Goal: Transaction & Acquisition: Purchase product/service

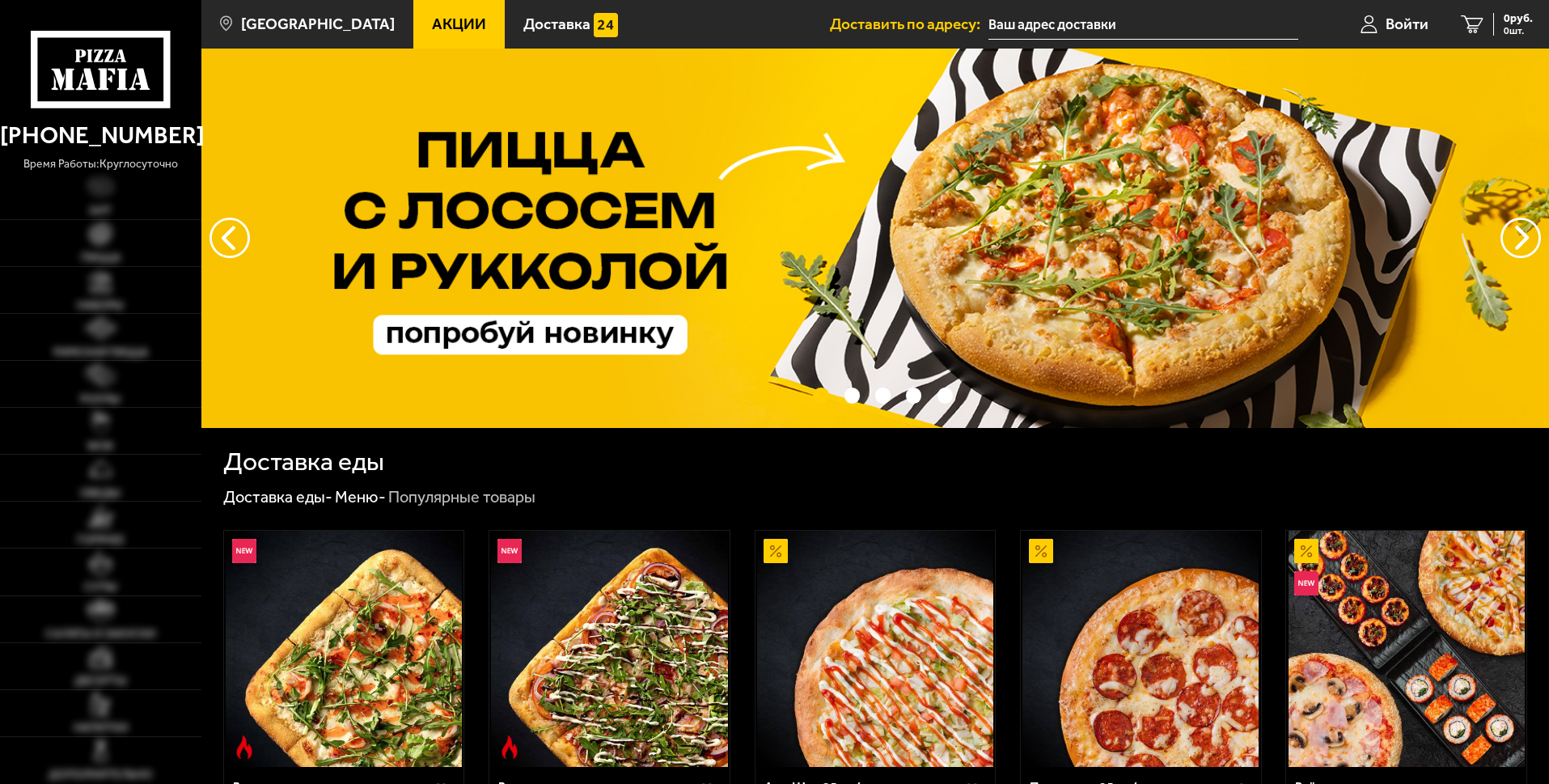
type input "[STREET_ADDRESS]"
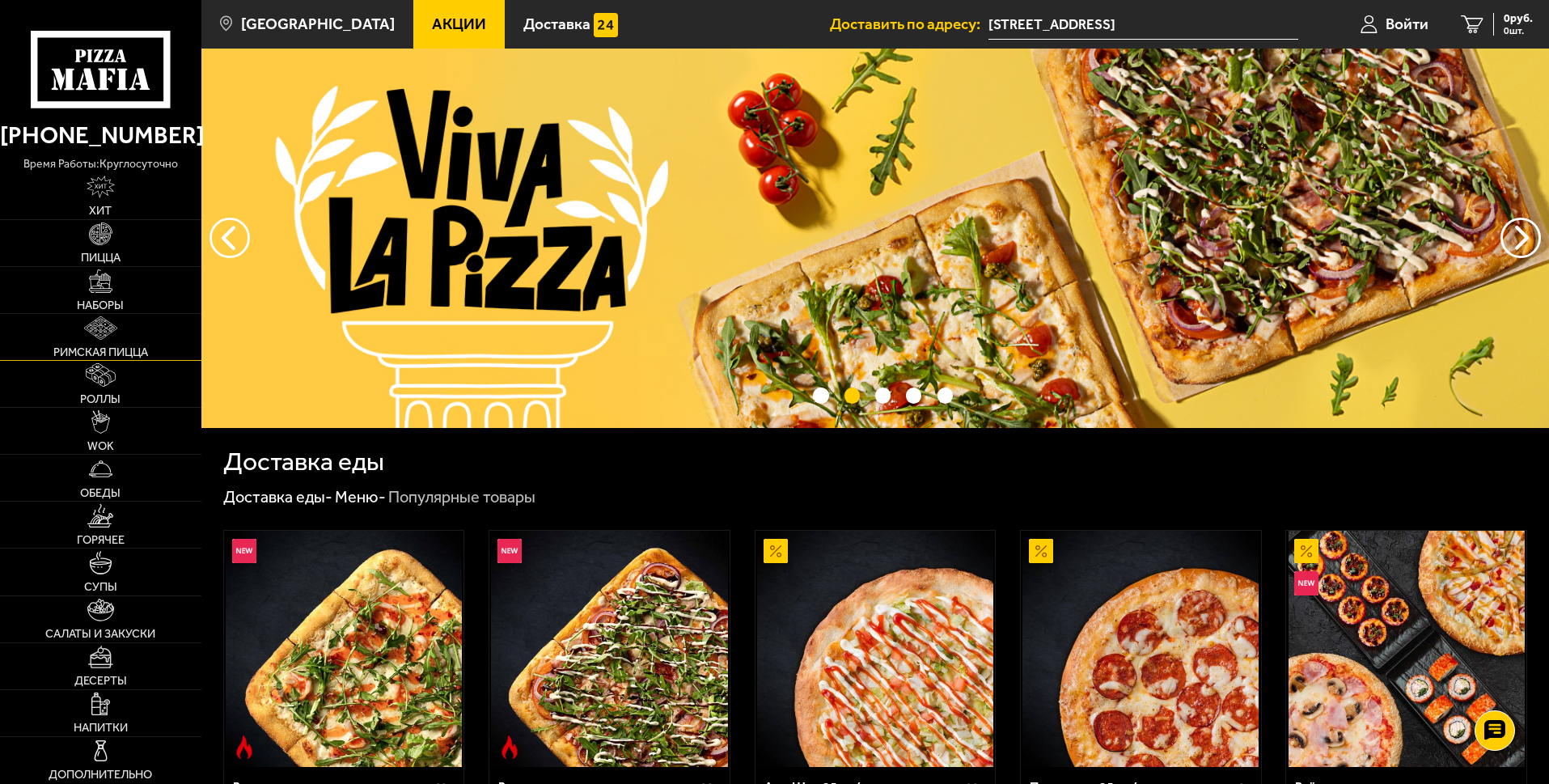
click at [105, 337] on img at bounding box center [101, 328] width 33 height 23
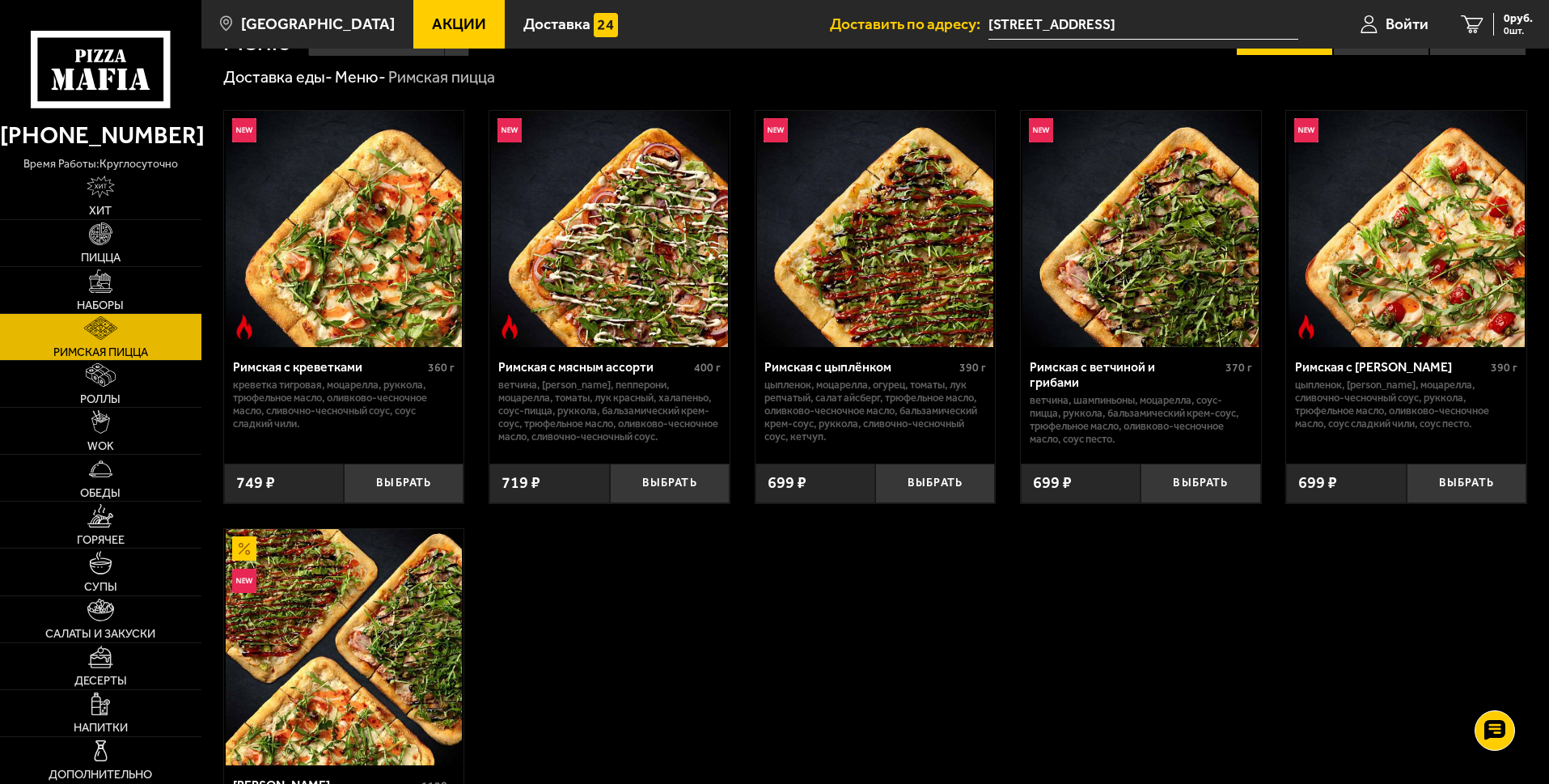
scroll to position [80, 0]
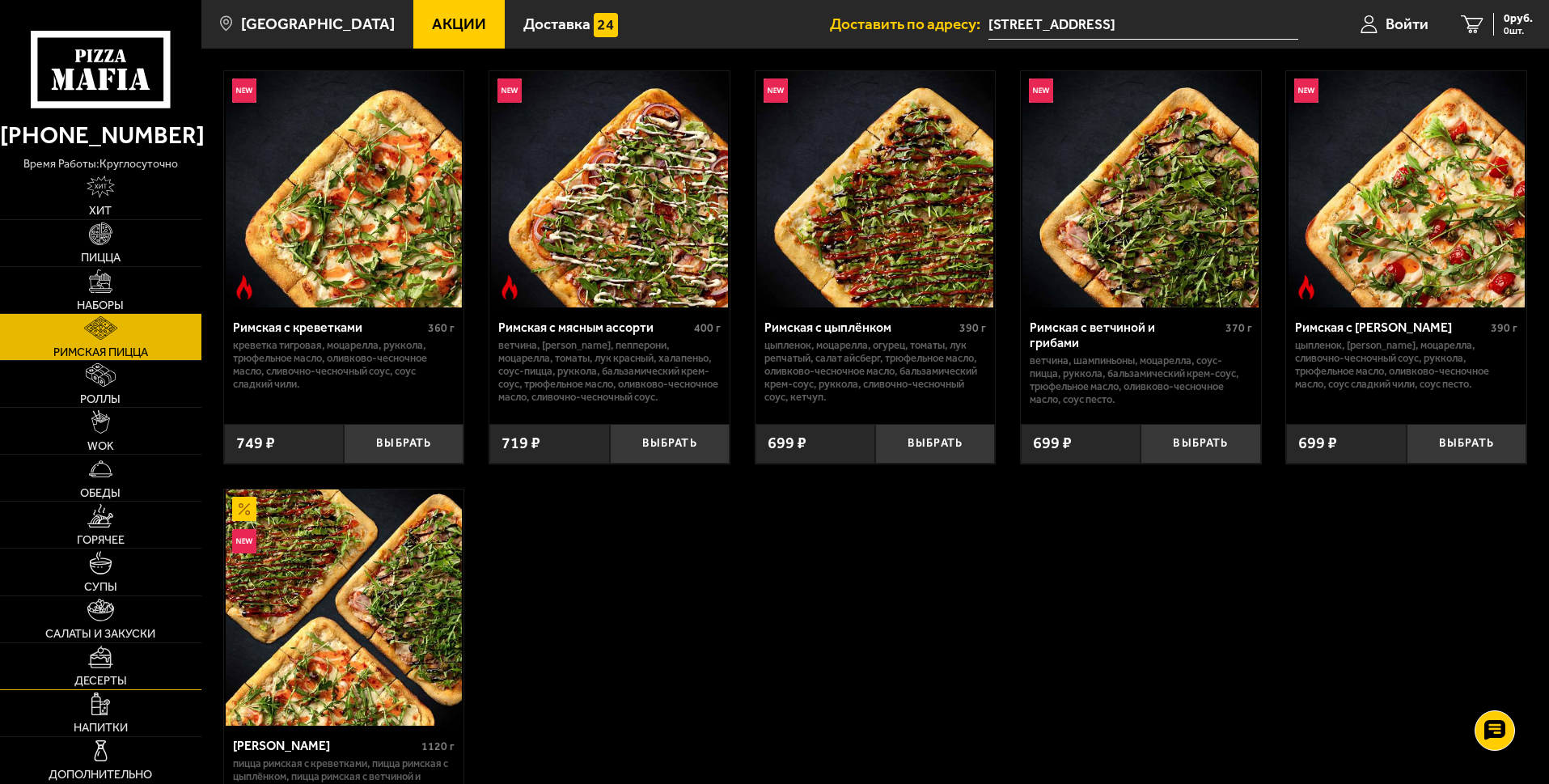
click at [97, 661] on img at bounding box center [101, 657] width 26 height 23
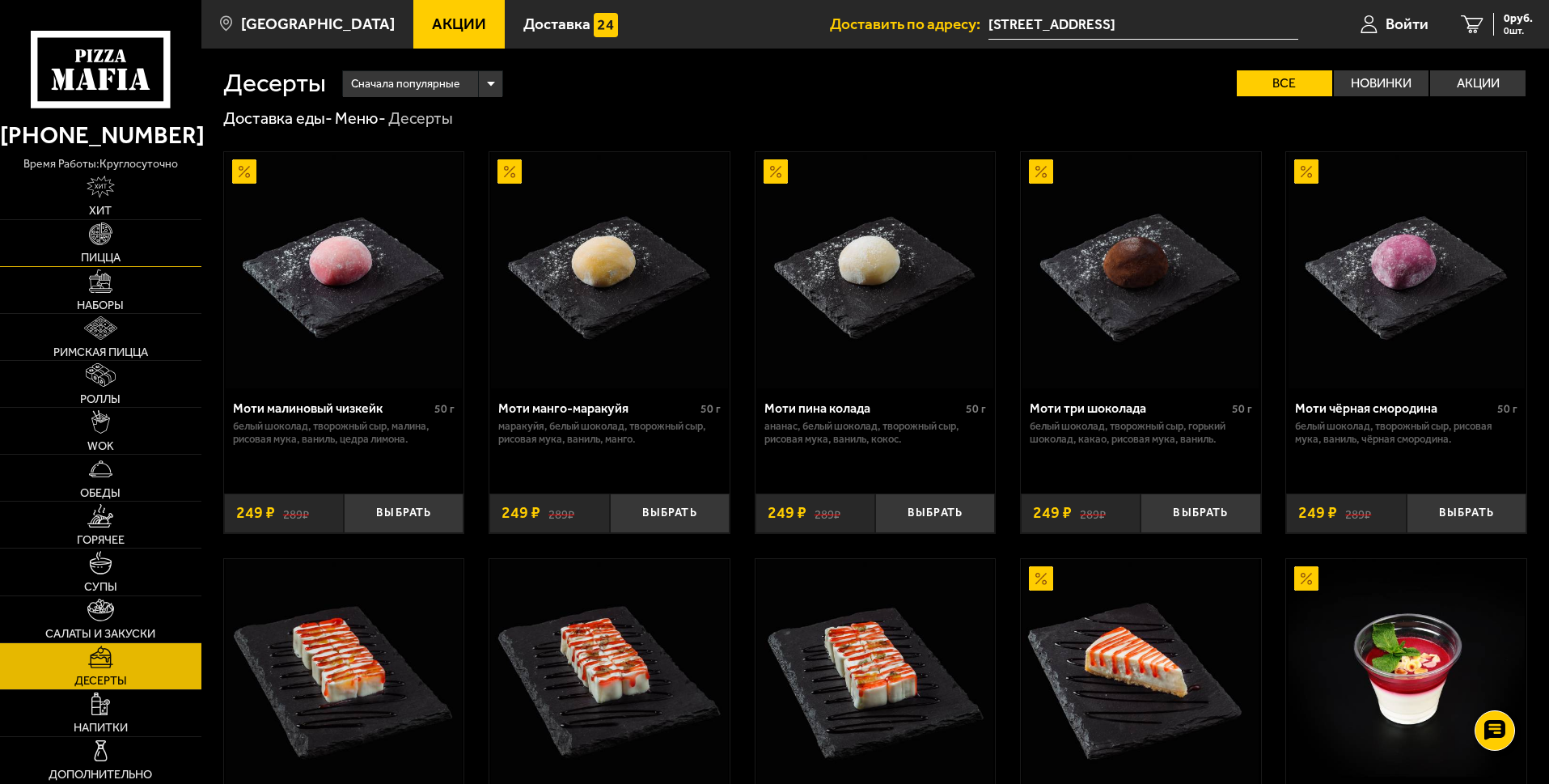
click at [110, 242] on img at bounding box center [101, 234] width 23 height 23
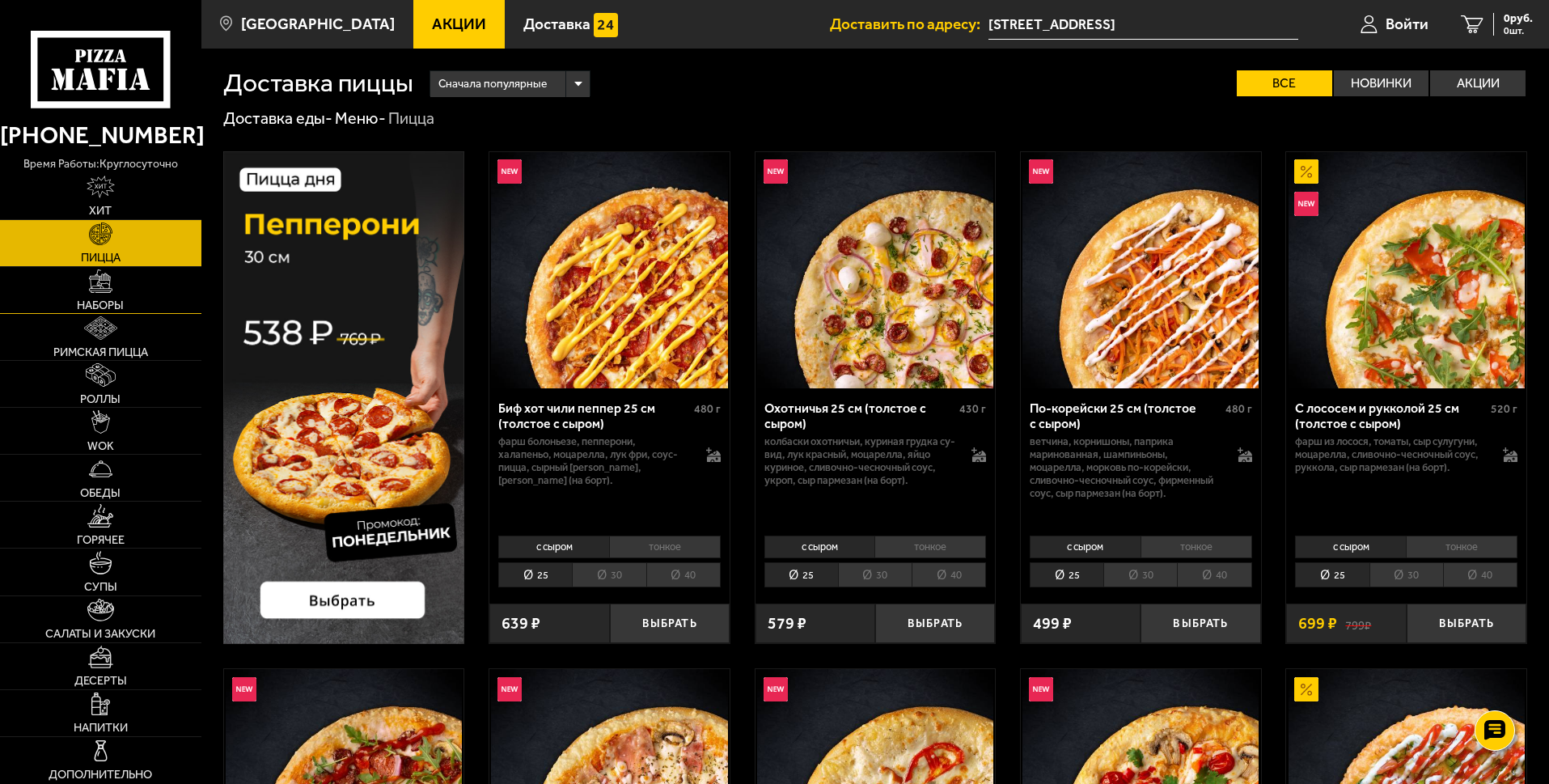
click at [105, 295] on link "Наборы" at bounding box center [101, 290] width 202 height 47
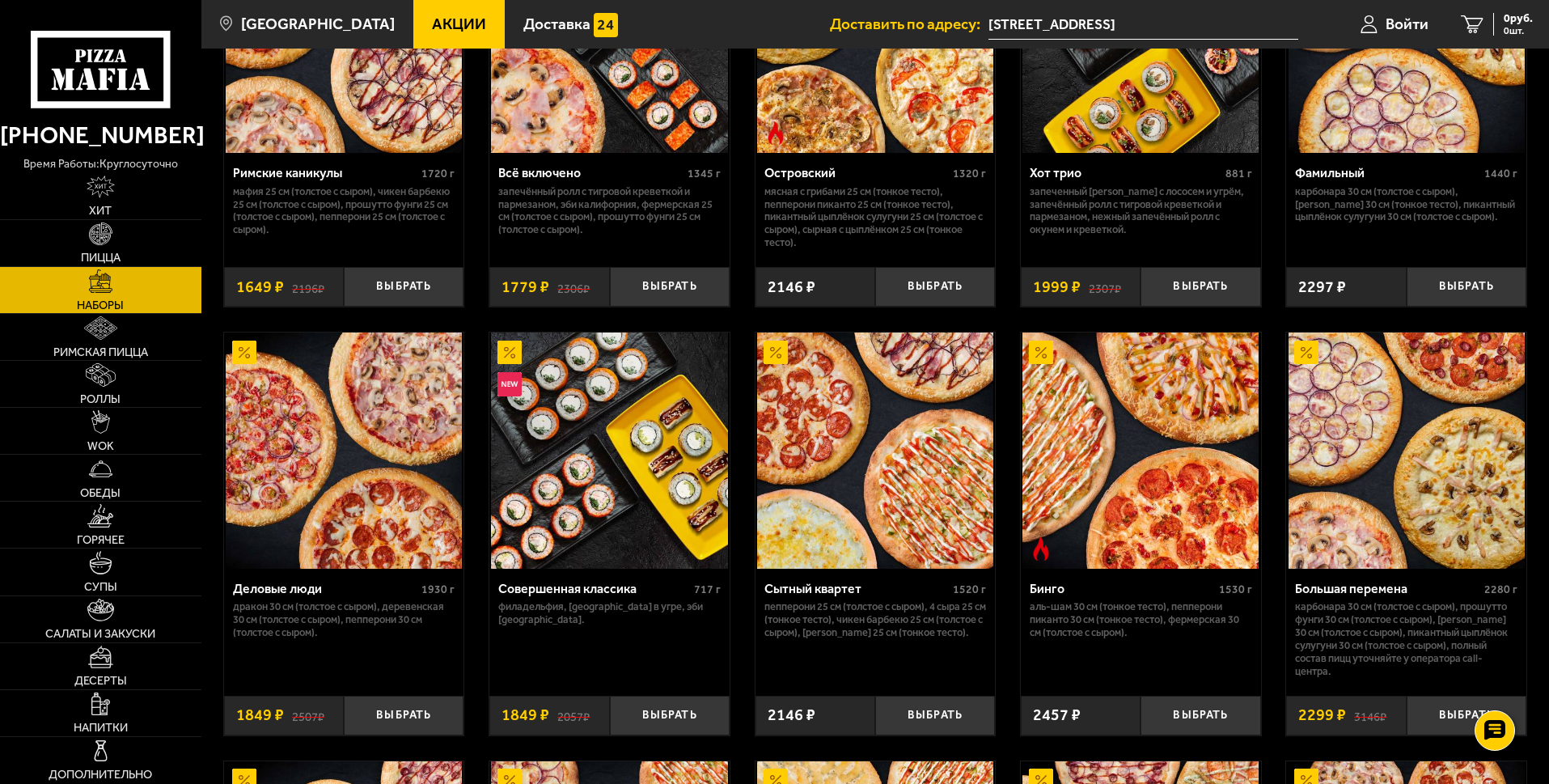
scroll to position [1456, 0]
